Goal: Transaction & Acquisition: Purchase product/service

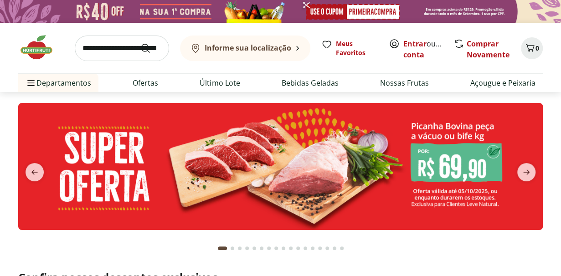
click at [298, 51] on icon at bounding box center [297, 48] width 3 height 5
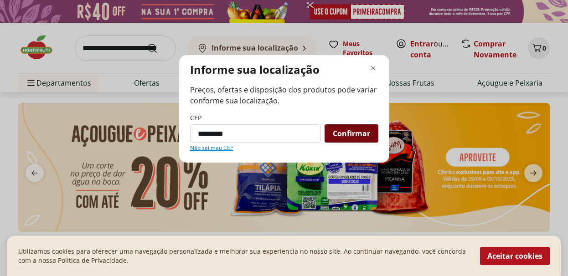
type input "*********"
click at [351, 135] on span "Confirmar" at bounding box center [351, 133] width 37 height 7
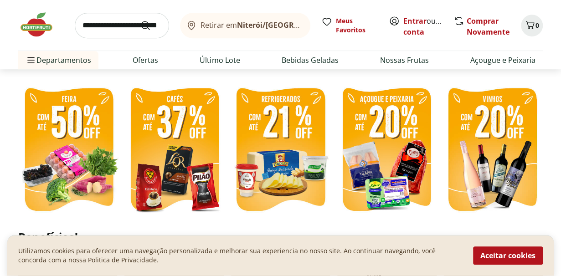
scroll to position [202, 0]
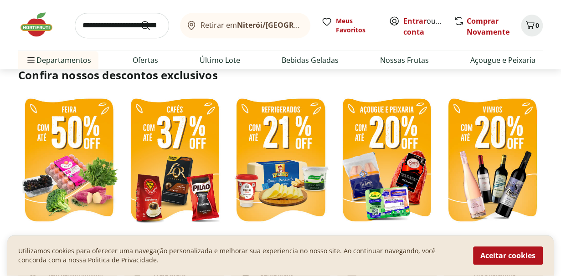
click at [73, 124] on img at bounding box center [68, 160] width 101 height 135
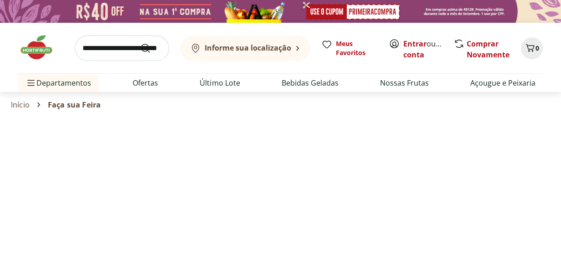
select select "**********"
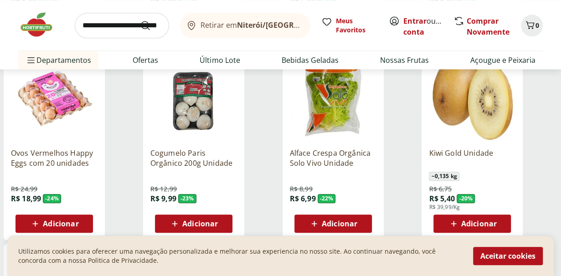
scroll to position [331, 0]
click at [174, 225] on icon at bounding box center [174, 223] width 11 height 11
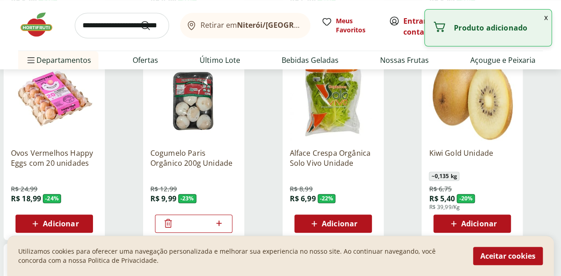
click at [219, 222] on icon at bounding box center [218, 223] width 11 height 11
type input "*"
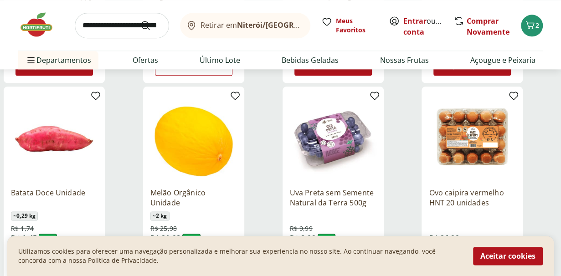
scroll to position [512, 0]
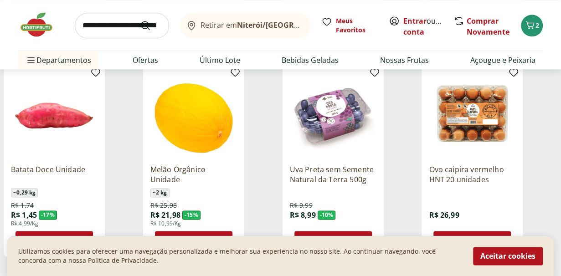
click at [532, 219] on div "Ovo caipira vermelho HNT 20 unidades R$ 26,99 Adicionar" at bounding box center [490, 159] width 136 height 193
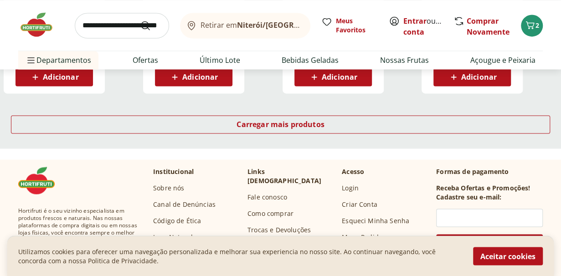
scroll to position [673, 0]
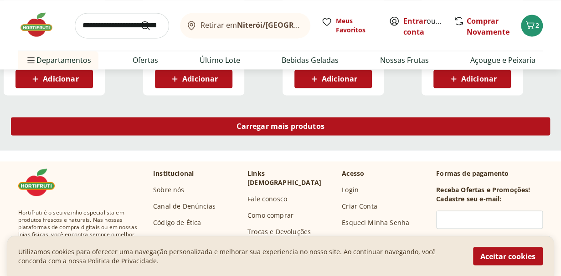
click at [294, 131] on div "Carregar mais produtos" at bounding box center [280, 126] width 539 height 18
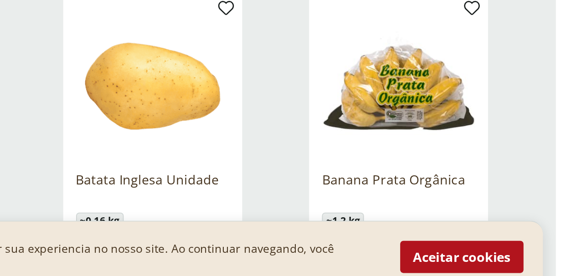
scroll to position [866, 0]
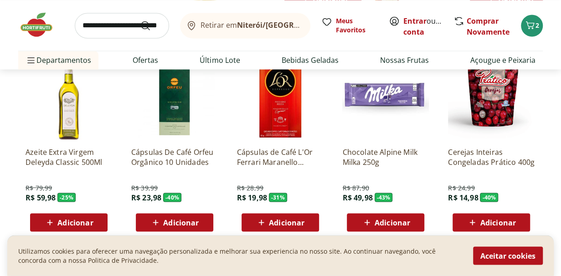
scroll to position [756, 0]
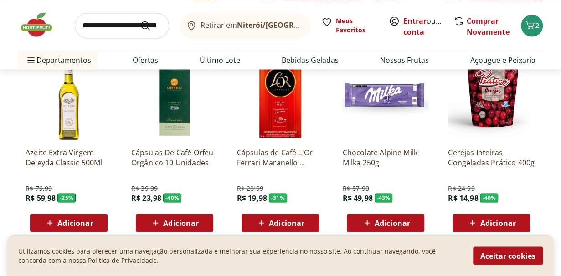
click at [374, 133] on img at bounding box center [385, 96] width 87 height 87
